Goal: Information Seeking & Learning: Learn about a topic

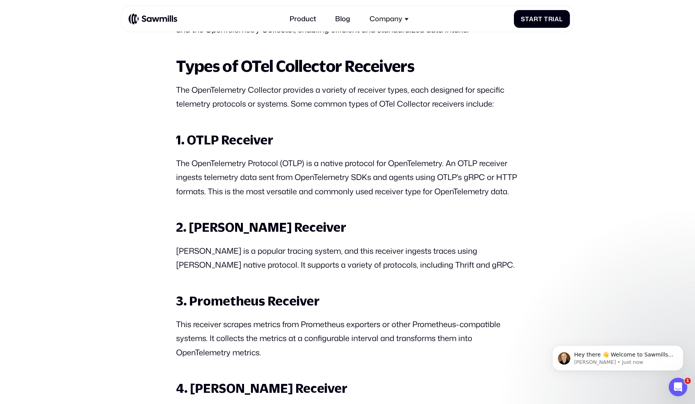
scroll to position [790, 0]
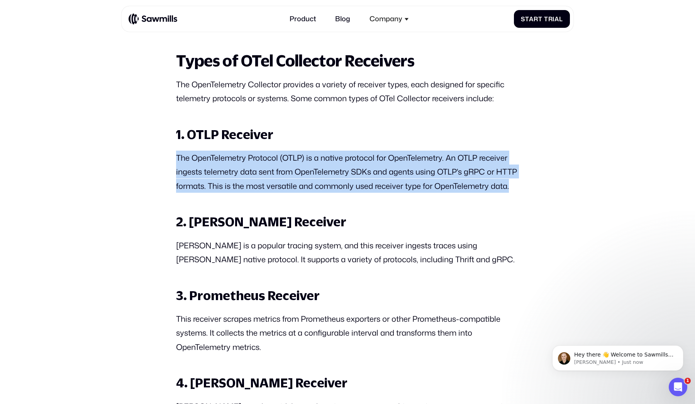
drag, startPoint x: 312, startPoint y: 191, endPoint x: 169, endPoint y: 148, distance: 148.6
click at [220, 184] on p "The OpenTelemetry Protocol (OTLP) is a native protocol for OpenTelemetry. An OT…" at bounding box center [347, 172] width 343 height 42
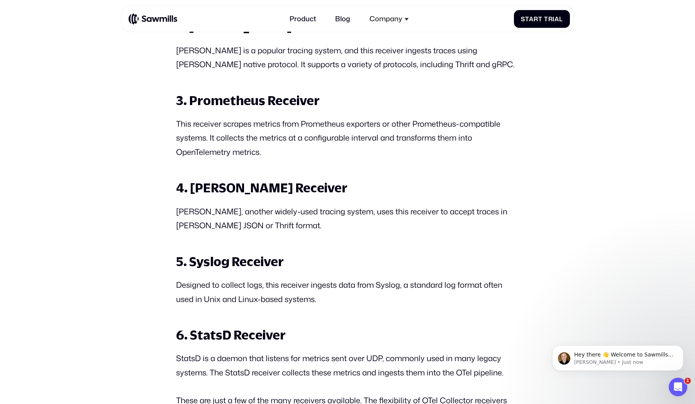
scroll to position [973, 0]
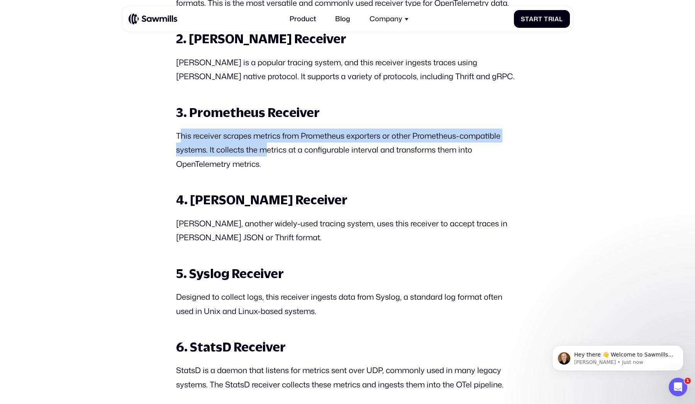
drag, startPoint x: 178, startPoint y: 142, endPoint x: 268, endPoint y: 155, distance: 90.8
click at [268, 155] on p "This receiver scrapes metrics from Prometheus exporters or other Prometheus-com…" at bounding box center [347, 150] width 343 height 42
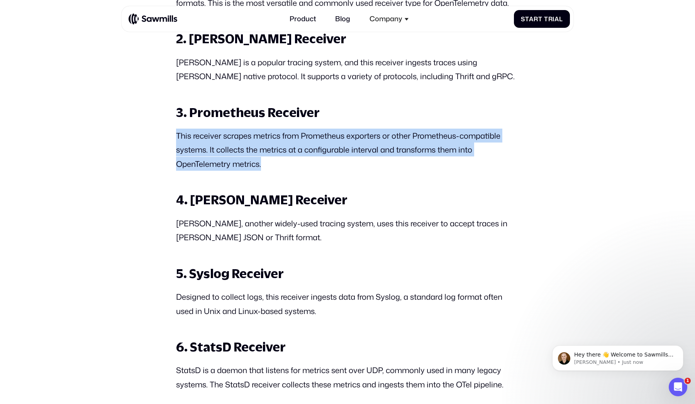
drag, startPoint x: 166, startPoint y: 144, endPoint x: 302, endPoint y: 169, distance: 138.6
click at [266, 165] on p "This receiver scrapes metrics from Prometheus exporters or other Prometheus-com…" at bounding box center [347, 150] width 343 height 42
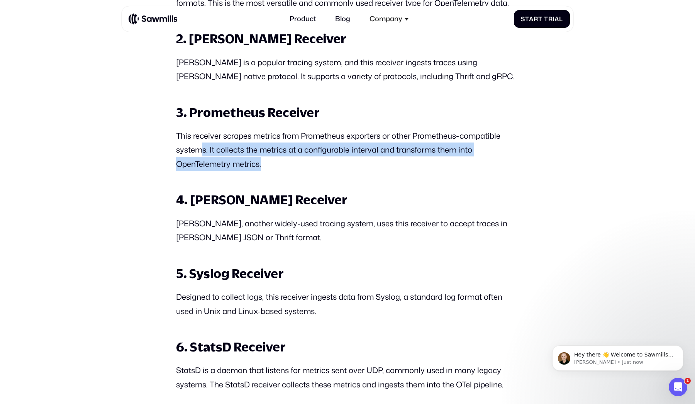
drag, startPoint x: 203, startPoint y: 157, endPoint x: 296, endPoint y: 174, distance: 94.6
click at [296, 171] on p "This receiver scrapes metrics from Prometheus exporters or other Prometheus-com…" at bounding box center [347, 150] width 343 height 42
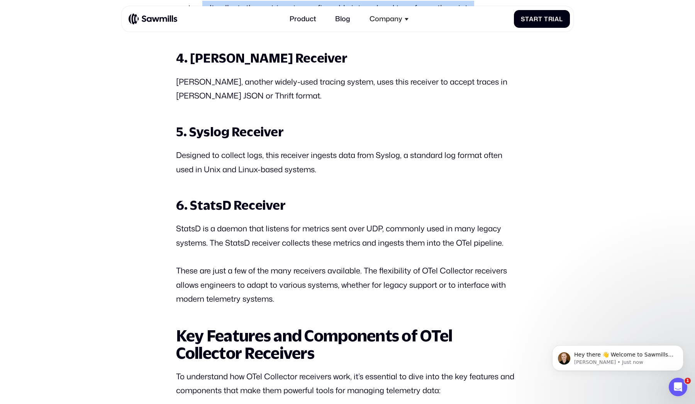
scroll to position [1145, 0]
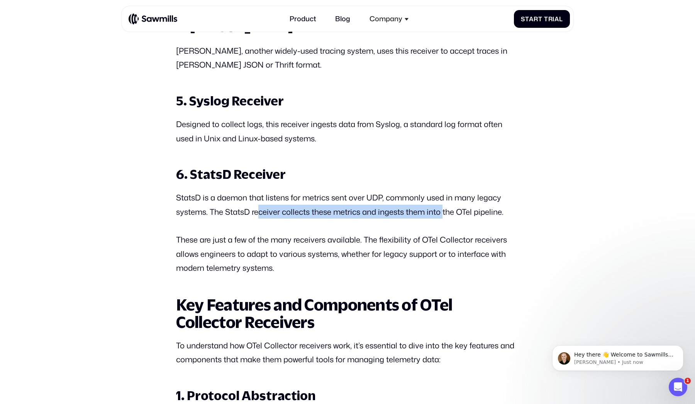
drag, startPoint x: 261, startPoint y: 217, endPoint x: 443, endPoint y: 221, distance: 182.6
click at [443, 218] on p "StatsD is a daemon that listens for metrics sent over UDP, commonly used in man…" at bounding box center [347, 204] width 343 height 28
click at [420, 241] on p "These are just a few of the many receivers available. The flexibility of OTel C…" at bounding box center [347, 253] width 343 height 42
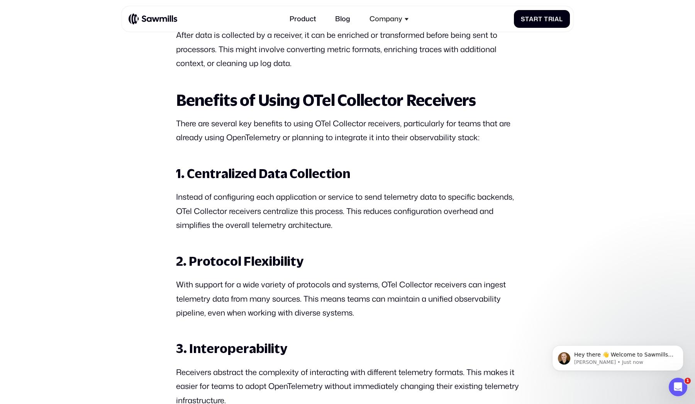
scroll to position [2061, 0]
